Goal: Task Accomplishment & Management: Manage account settings

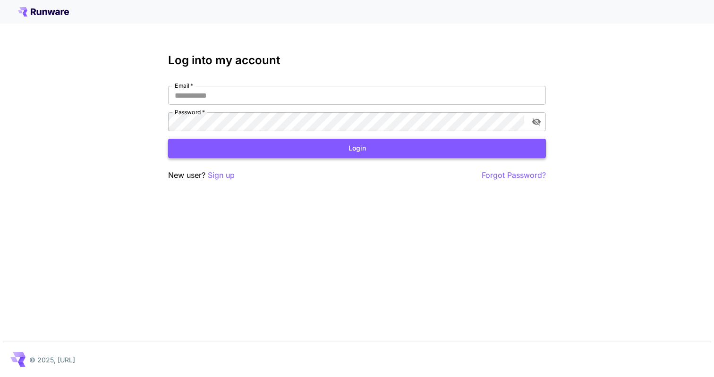
type input "**********"
click at [251, 147] on button "Login" at bounding box center [357, 148] width 378 height 19
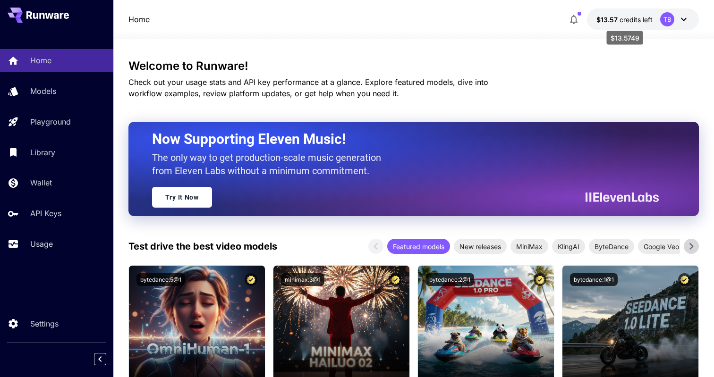
click at [626, 17] on span "credits left" at bounding box center [635, 20] width 33 height 8
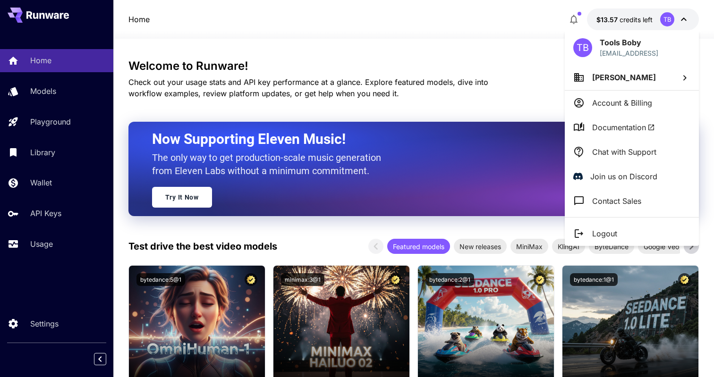
click at [627, 73] on li "[PERSON_NAME]" at bounding box center [631, 77] width 134 height 25
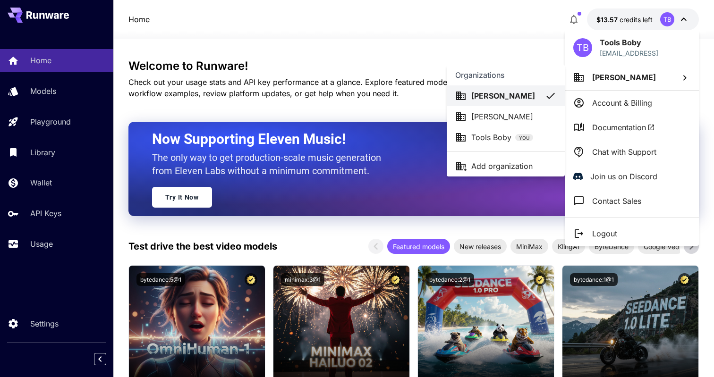
click at [258, 31] on div at bounding box center [357, 188] width 714 height 377
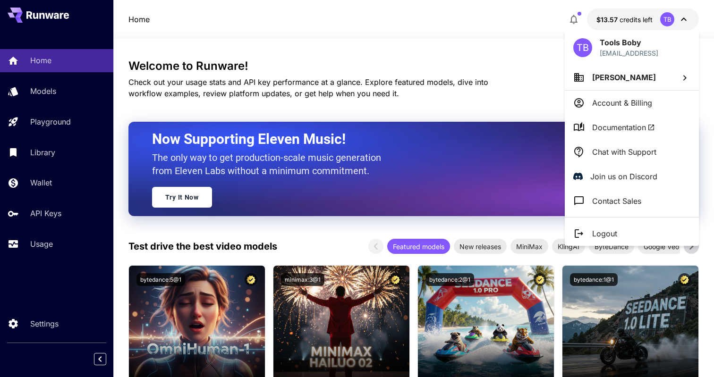
click at [53, 243] on div at bounding box center [357, 188] width 714 height 377
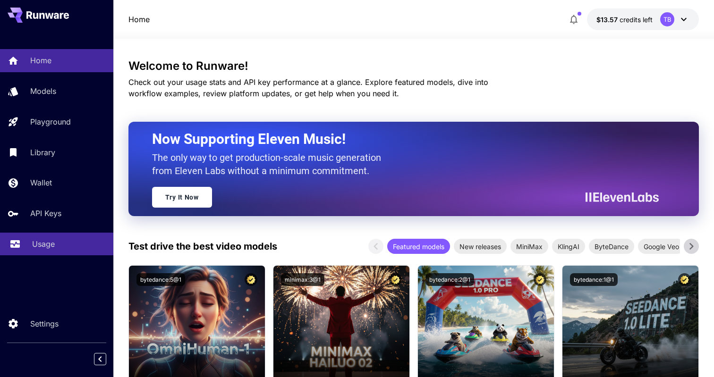
click at [35, 247] on p "Usage" at bounding box center [43, 243] width 23 height 11
